Goal: Task Accomplishment & Management: Use online tool/utility

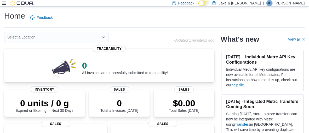
click at [2, 1] on icon at bounding box center [4, 3] width 4 height 4
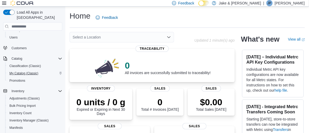
scroll to position [26, 0]
click at [60, 56] on icon "Complex example" at bounding box center [60, 58] width 4 height 4
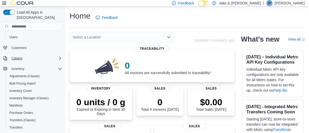
click at [60, 56] on icon "Complex example" at bounding box center [60, 58] width 4 height 4
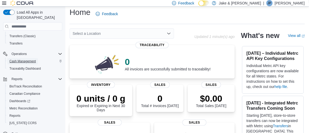
scroll to position [4, 0]
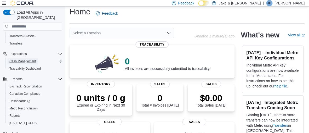
click at [26, 58] on span "Cash Management" at bounding box center [22, 61] width 26 height 6
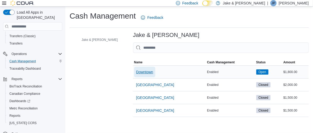
click at [136, 72] on span "Downtown" at bounding box center [144, 71] width 17 height 5
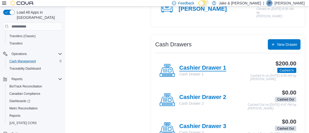
click at [188, 65] on h4 "Cashier Drawer 1" at bounding box center [202, 68] width 47 height 7
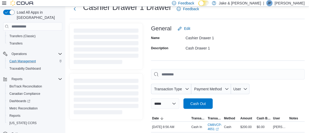
scroll to position [30, 0]
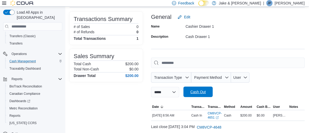
click at [195, 89] on span "Cash Out" at bounding box center [197, 91] width 15 height 5
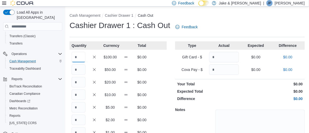
click at [81, 56] on input "Quantity" at bounding box center [79, 57] width 14 height 10
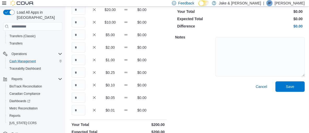
scroll to position [87, 0]
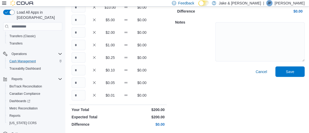
type input "*"
click at [288, 64] on div at bounding box center [259, 41] width 89 height 48
click at [291, 72] on span "Save" at bounding box center [290, 71] width 8 height 5
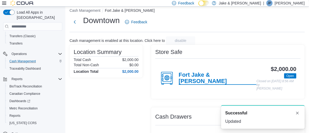
click at [196, 74] on h4 "Fort Jake & Jane" at bounding box center [218, 78] width 78 height 13
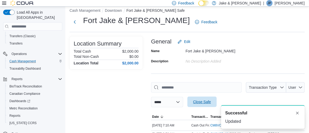
click at [213, 100] on span "Close Safe" at bounding box center [202, 101] width 23 height 10
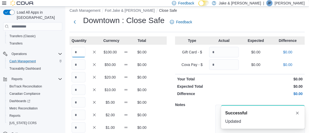
click at [76, 51] on input "Quantity" at bounding box center [79, 52] width 14 height 10
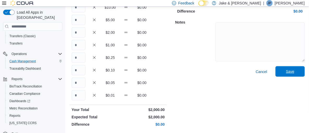
type input "**"
click at [288, 72] on span "Save" at bounding box center [290, 71] width 23 height 10
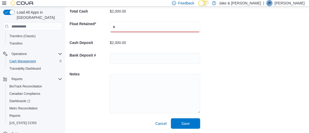
click at [132, 23] on input "text" at bounding box center [155, 27] width 90 height 10
type input "****"
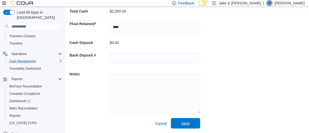
click at [184, 124] on span "Save" at bounding box center [185, 122] width 8 height 5
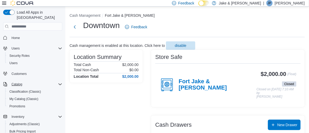
drag, startPoint x: 293, startPoint y: 3, endPoint x: 285, endPoint y: 23, distance: 21.4
click at [293, 2] on p "Jake Porter" at bounding box center [290, 3] width 30 height 6
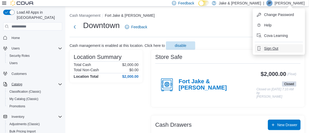
click at [270, 46] on span "Sign Out" at bounding box center [271, 48] width 14 height 5
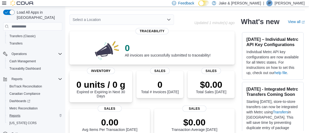
scroll to position [18, 0]
click at [21, 112] on link "Reports" at bounding box center [14, 115] width 15 height 6
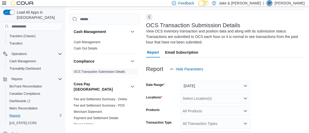
scroll to position [23, 0]
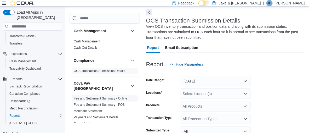
click at [98, 96] on link "Fee and Settlement Summary - Online" at bounding box center [101, 98] width 54 height 4
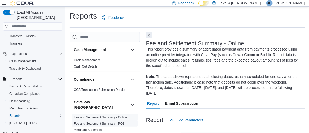
click at [103, 122] on link "Fee and Settlement Summary - POS" at bounding box center [99, 124] width 51 height 4
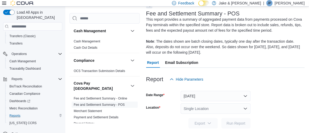
scroll to position [36, 0]
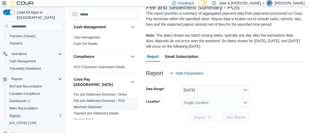
click at [92, 105] on link "Merchant Statement" at bounding box center [88, 107] width 28 height 4
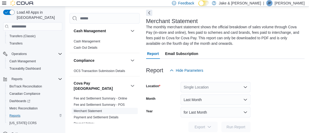
scroll to position [28, 0]
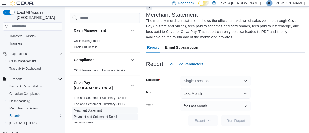
click at [90, 115] on link "Payment and Settlement Details" at bounding box center [96, 117] width 45 height 4
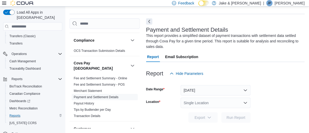
scroll to position [26, 0]
click at [88, 101] on link "Payout History" at bounding box center [84, 103] width 20 height 4
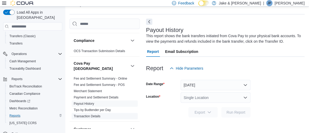
scroll to position [25, 0]
click at [98, 108] on link "Tips by Budtender per Day" at bounding box center [92, 110] width 37 height 4
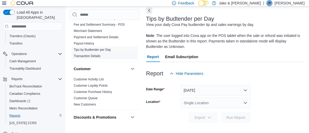
scroll to position [77, 0]
click at [94, 54] on link "Transaction Details" at bounding box center [87, 56] width 27 height 4
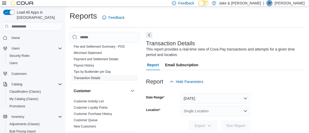
click at [23, 34] on span "Home" at bounding box center [35, 37] width 53 height 7
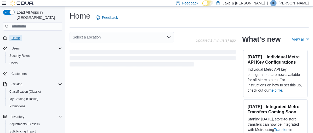
click at [18, 36] on span "Home" at bounding box center [15, 38] width 8 height 4
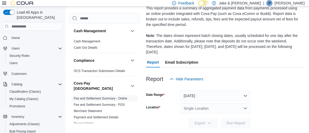
scroll to position [41, 0]
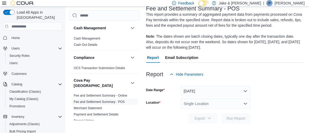
scroll to position [36, 0]
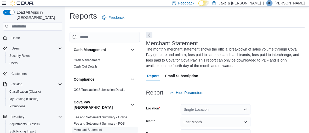
scroll to position [28, 0]
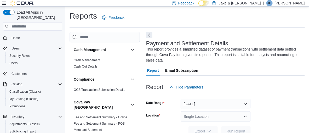
scroll to position [14, 0]
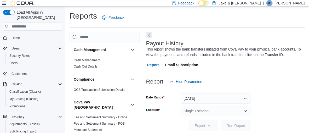
scroll to position [13, 0]
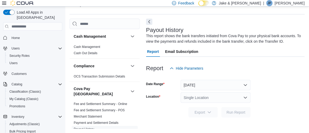
click at [290, 2] on p "[PERSON_NAME]" at bounding box center [290, 3] width 30 height 6
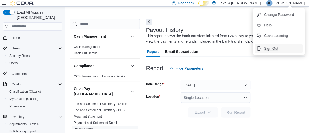
click at [268, 49] on span "Sign Out" at bounding box center [271, 48] width 14 height 5
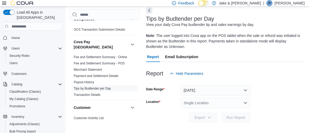
scroll to position [39, 0]
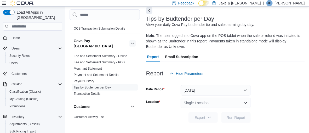
click at [129, 40] on button "button" at bounding box center [132, 43] width 6 height 6
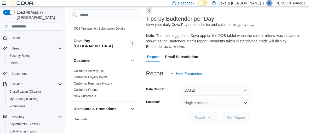
click at [129, 41] on button "button" at bounding box center [132, 43] width 6 height 6
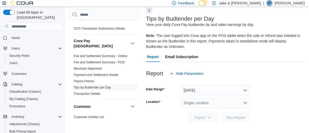
click at [288, 3] on p "Jake Porter" at bounding box center [290, 3] width 30 height 6
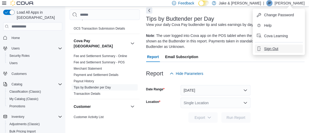
click at [261, 48] on button "Sign Out" at bounding box center [279, 48] width 48 height 8
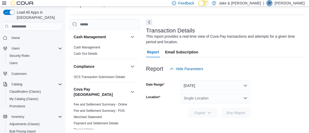
scroll to position [13, 0]
